Goal: Go to known website: Access a specific website the user already knows

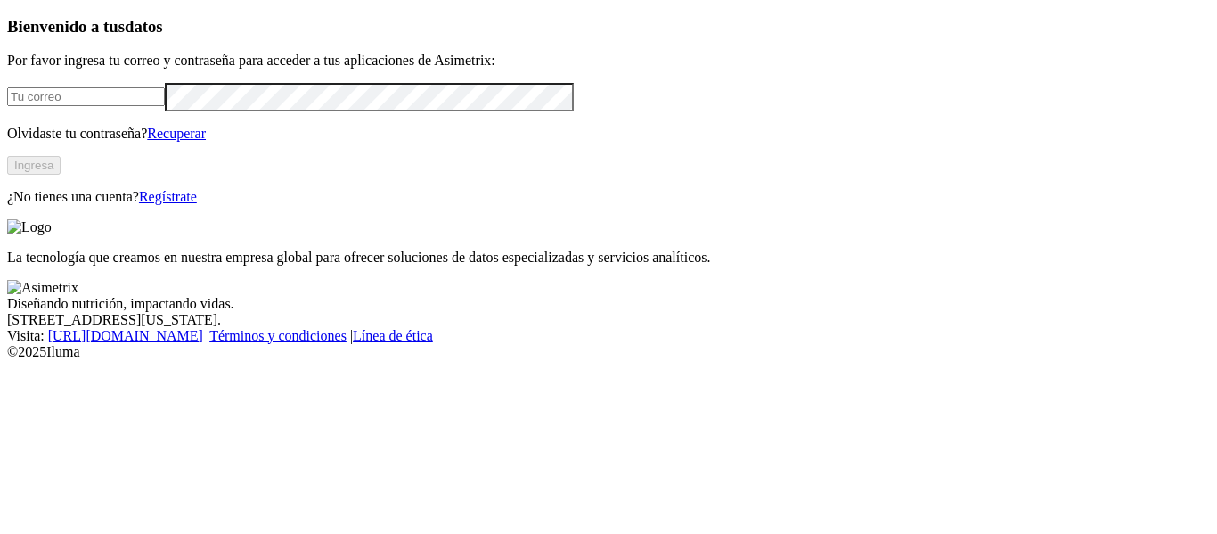
type input "[PERSON_NAME][EMAIL_ADDRESS][DOMAIN_NAME]"
click at [61, 175] on button "Ingresa" at bounding box center [33, 165] width 53 height 19
